Goal: Task Accomplishment & Management: Manage account settings

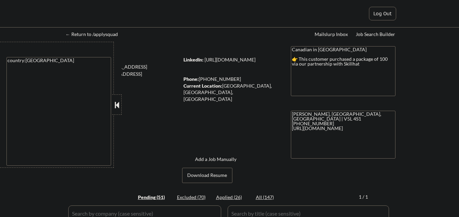
select select ""pending""
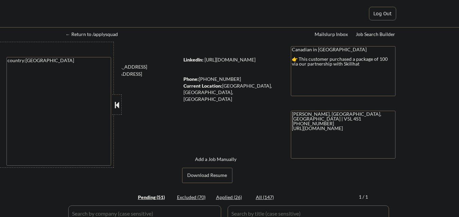
select select ""pending""
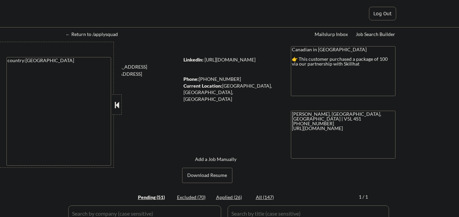
select select ""pending""
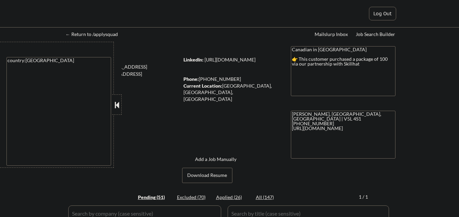
select select ""pending""
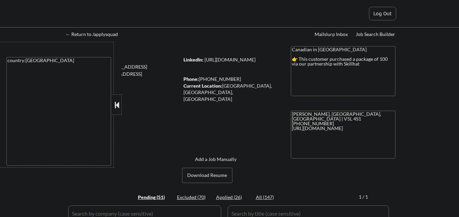
select select ""pending""
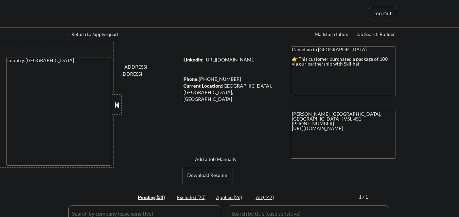
select select ""pending""
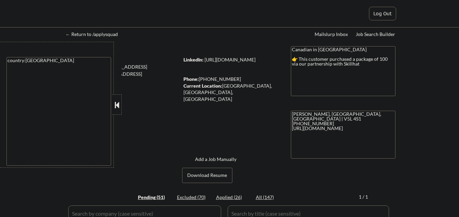
select select ""pending""
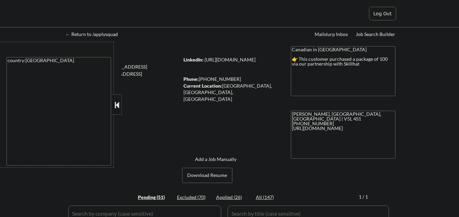
select select ""pending""
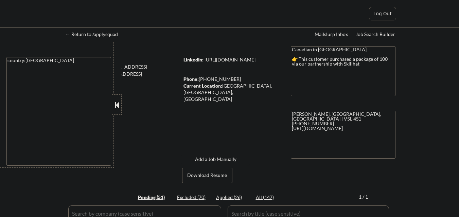
select select ""pending""
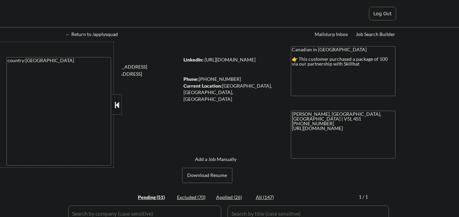
select select ""pending""
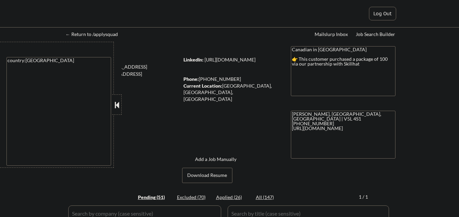
select select ""pending""
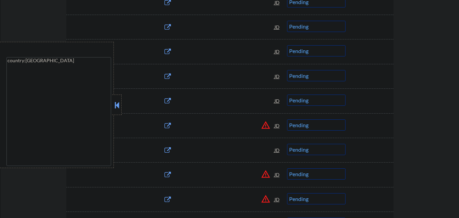
scroll to position [748, 0]
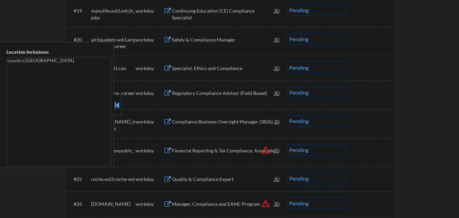
click at [120, 106] on button at bounding box center [116, 105] width 7 height 10
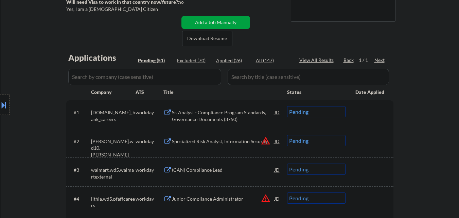
scroll to position [154, 0]
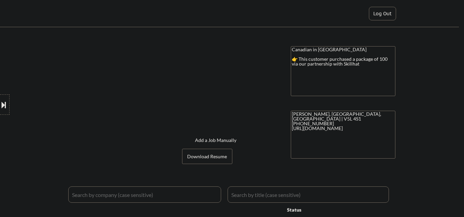
select select ""applied""
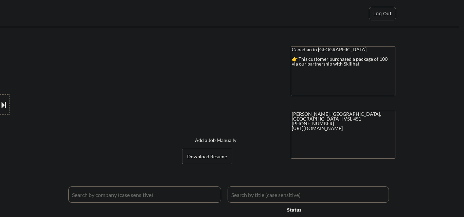
select select ""applied""
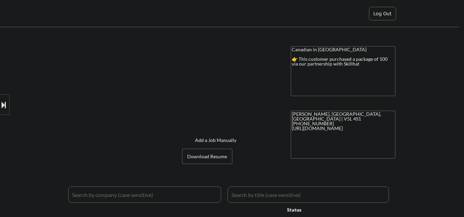
select select ""applied""
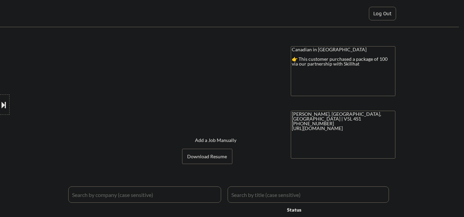
select select ""applied""
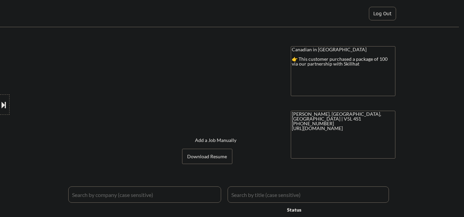
select select ""applied""
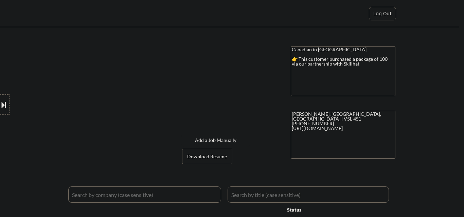
select select ""applied""
select select ""excluded__expired_""
select select ""excluded""
select select ""excluded__bad_match_""
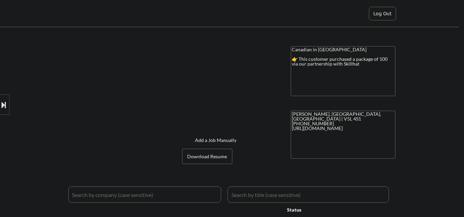
select select ""excluded__expired_""
select select ""excluded__bad_match_""
select select ""excluded__expired_""
select select ""excluded__salary_""
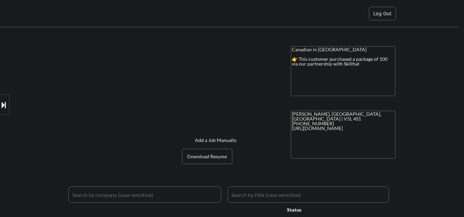
select select ""excluded__bad_match_""
select select ""excluded""
select select ""excluded__expired_""
select select ""excluded__location_""
select select ""excluded__other_""
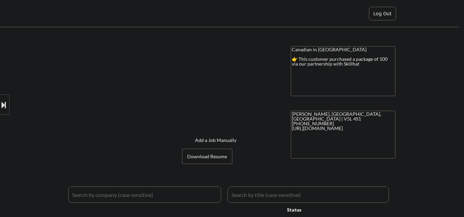
select select ""excluded__expired_""
select select ""excluded__bad_match_""
select select ""excluded__expired_""
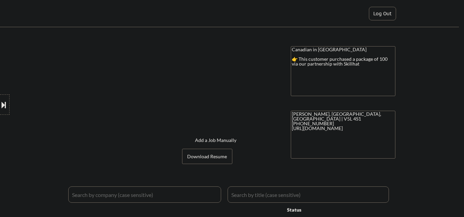
select select ""excluded""
select select ""excluded__bad_match_""
select select ""excluded__expired_""
select select ""excluded__salary_""
select select ""excluded__expired_""
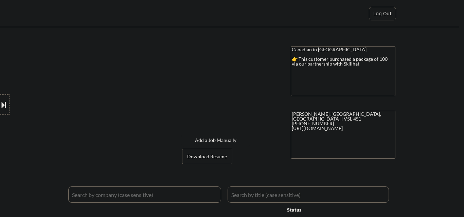
select select ""excluded__other_""
select select ""excluded__salary_""
select select ""excluded__expired_""
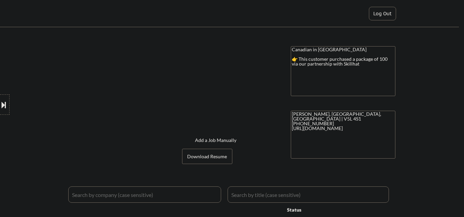
select select ""excluded__expired_""
select select ""pending""
select select ""excluded__bad_match_""
select select ""excluded__expired_""
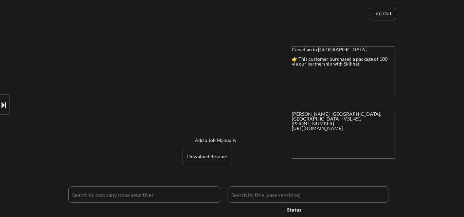
select select ""pending""
select select ""excluded""
select select ""excluded__expired_""
select select ""excluded__salary_""
select select ""pending""
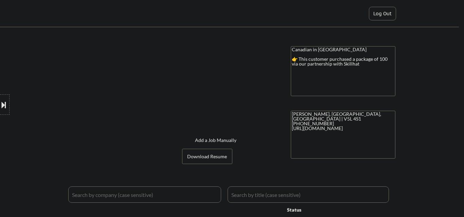
select select ""pending""
select select ""excluded__expired_""
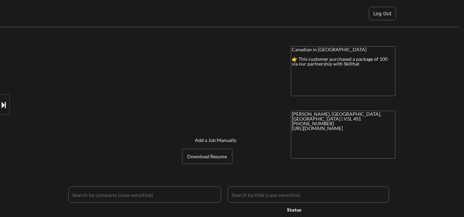
select select ""excluded__expired_""
select select ""pending""
select select ""excluded""
select select ""excluded__expired_""
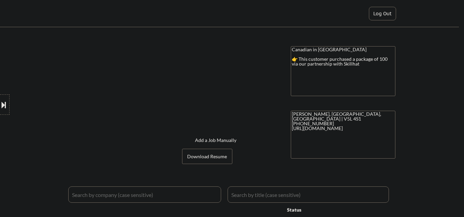
select select ""excluded__expired_""
select select ""excluded__other_""
select select ""excluded__expired_""
select select ""pending""
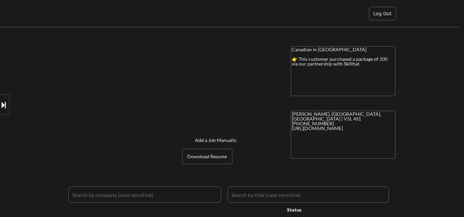
select select ""excluded""
select select ""excluded__bad_match_""
select select ""pending""
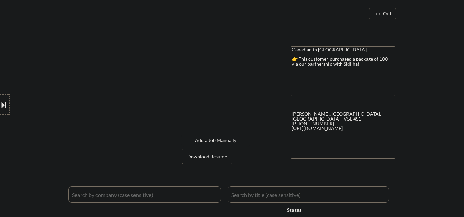
select select ""excluded__bad_match_""
select select ""pending""
select select ""excluded__bad_match_""
select select ""pending""
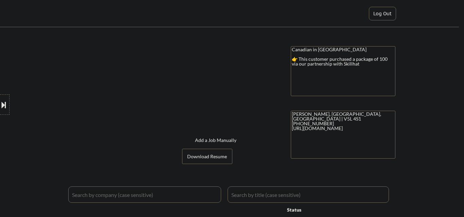
select select ""excluded__bad_match_""
select select ""excluded__expired_""
select select ""pending""
select select ""excluded__bad_match_""
select select ""pending""
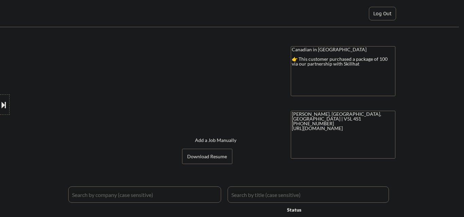
select select ""excluded__bad_match_""
select select ""pending""
select select ""excluded__bad_match_""
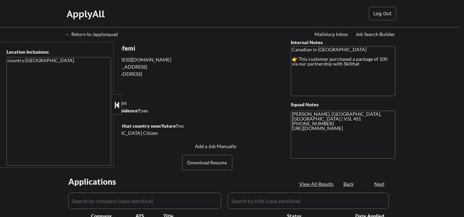
select select ""pending""
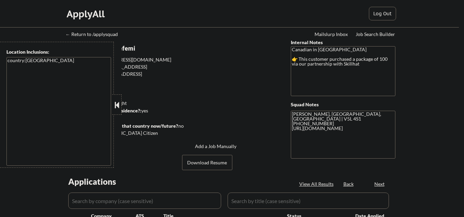
select select ""pending""
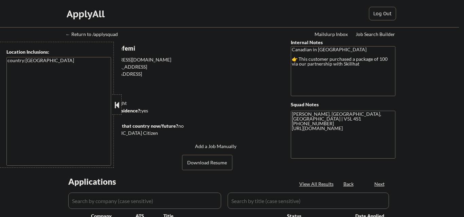
select select ""pending""
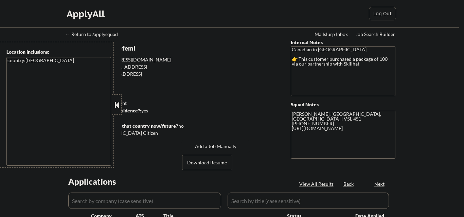
select select ""pending""
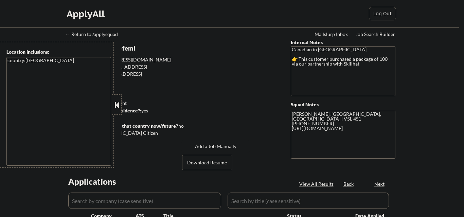
select select ""pending""
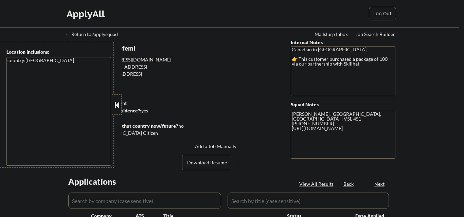
select select ""pending""
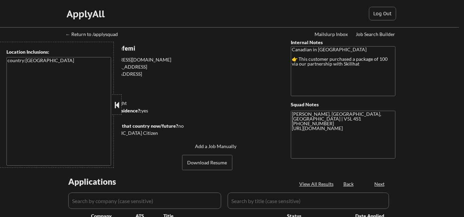
select select ""pending""
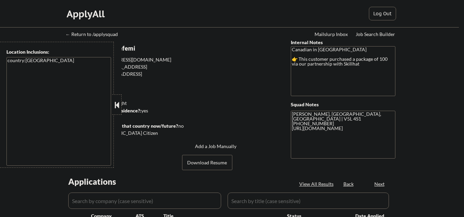
select select ""pending""
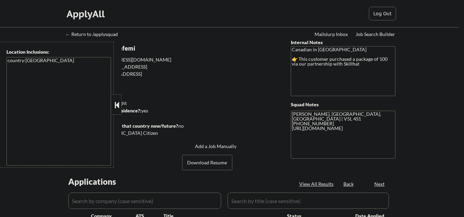
select select ""pending""
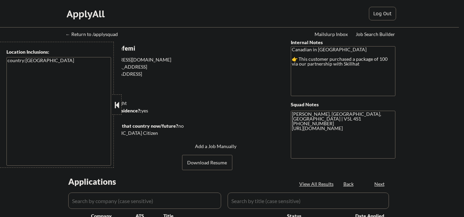
select select ""pending""
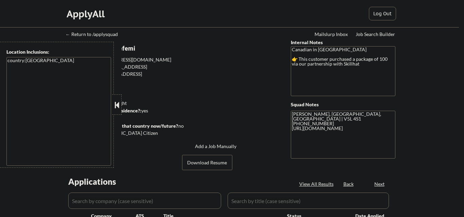
select select ""pending""
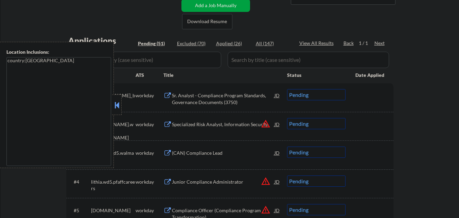
scroll to position [154, 0]
click at [118, 105] on button at bounding box center [116, 105] width 7 height 10
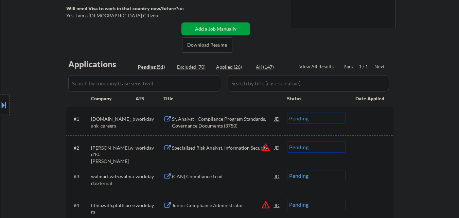
scroll to position [144, 0]
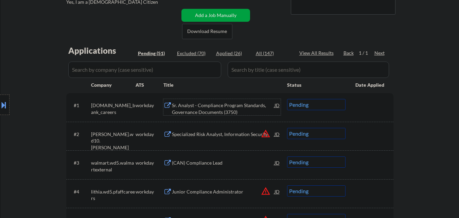
click at [218, 115] on div "Sr. Analyst - Compliance Program Standards, Governance Documents (3750)" at bounding box center [223, 108] width 103 height 13
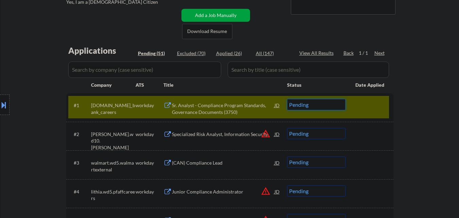
click at [339, 101] on select "Choose an option... Pending Applied Excluded (Questions) Excluded (Expired) Exc…" at bounding box center [316, 104] width 58 height 11
click at [287, 99] on select "Choose an option... Pending Applied Excluded (Questions) Excluded (Expired) Exc…" at bounding box center [316, 104] width 58 height 11
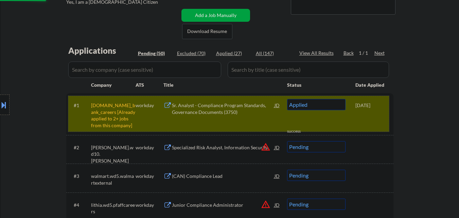
click at [361, 115] on div "#1 td.wd3.td_bank_careers [Already applied to 2+ jobs from this company] workda…" at bounding box center [228, 114] width 321 height 36
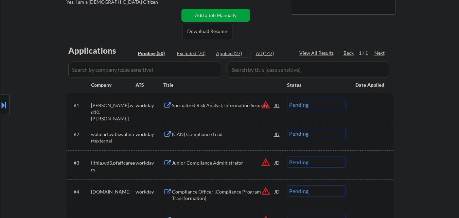
click at [230, 52] on div "Applied (27)" at bounding box center [233, 53] width 34 height 7
select select ""applied""
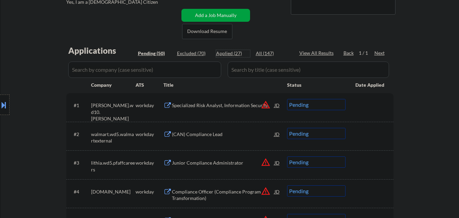
select select ""applied""
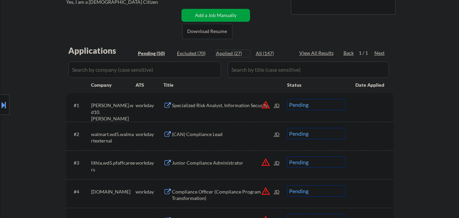
select select ""applied""
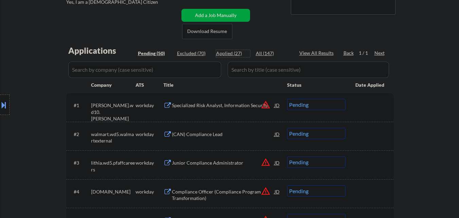
select select ""applied""
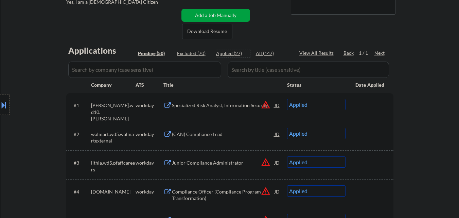
select select ""applied""
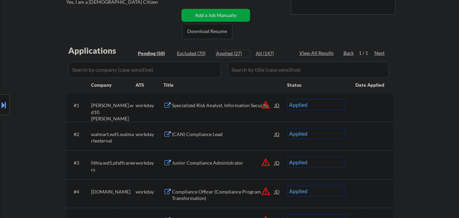
select select ""applied""
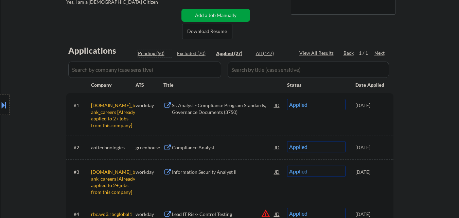
click at [160, 53] on div "Pending (50)" at bounding box center [155, 53] width 34 height 7
select select ""pending""
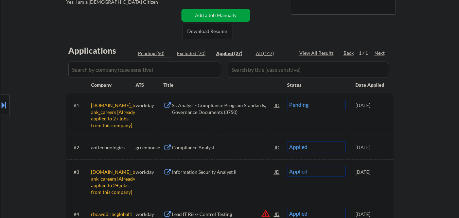
select select ""pending""
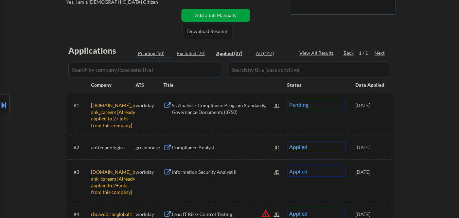
select select ""pending""
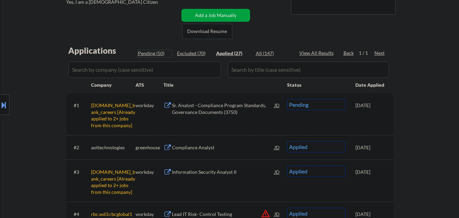
select select ""pending""
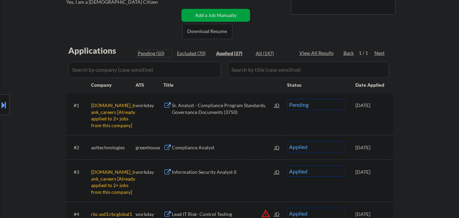
select select ""pending""
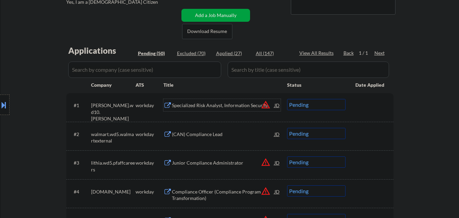
click at [232, 101] on div "Specialized Risk Analyst, Information Security" at bounding box center [223, 105] width 103 height 12
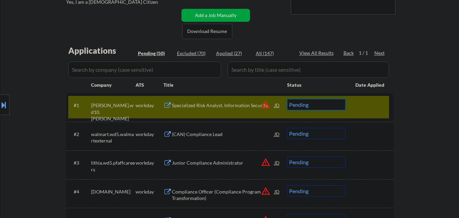
click at [336, 104] on select "Choose an option... Pending Applied Excluded (Questions) Excluded (Expired) Exc…" at bounding box center [316, 104] width 58 height 11
click at [287, 99] on select "Choose an option... Pending Applied Excluded (Questions) Excluded (Expired) Exc…" at bounding box center [316, 104] width 58 height 11
click at [360, 106] on div at bounding box center [371, 105] width 30 height 12
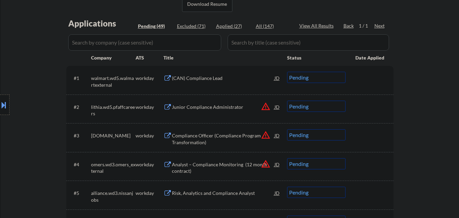
scroll to position [185, 0]
